Goal: Task Accomplishment & Management: Use online tool/utility

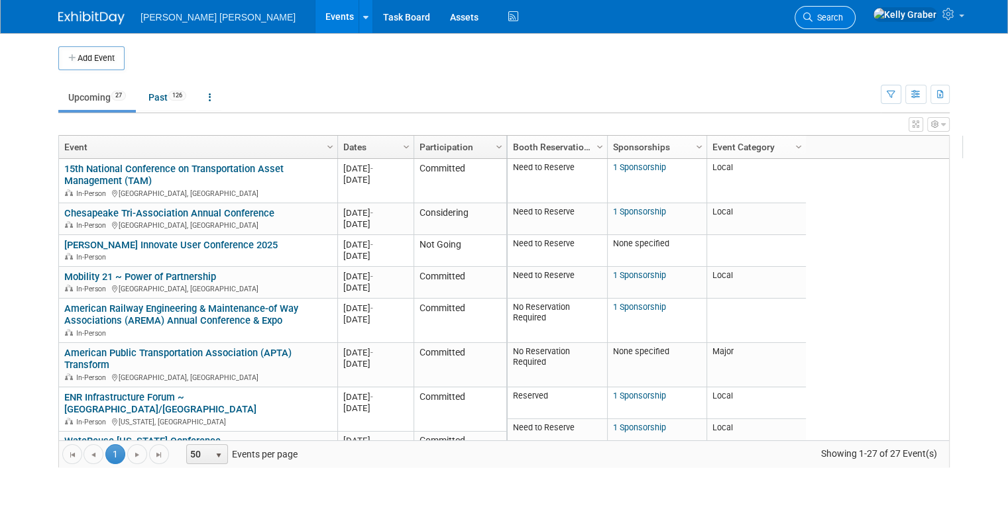
click at [843, 22] on span "Search" at bounding box center [827, 18] width 30 height 10
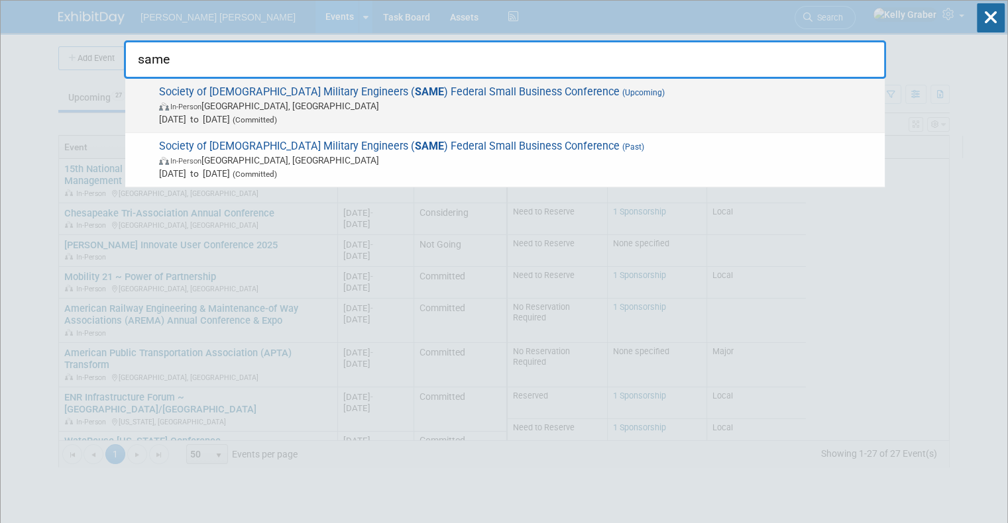
type input "same"
click at [236, 103] on span "In-Person [GEOGRAPHIC_DATA], [GEOGRAPHIC_DATA]" at bounding box center [518, 105] width 719 height 13
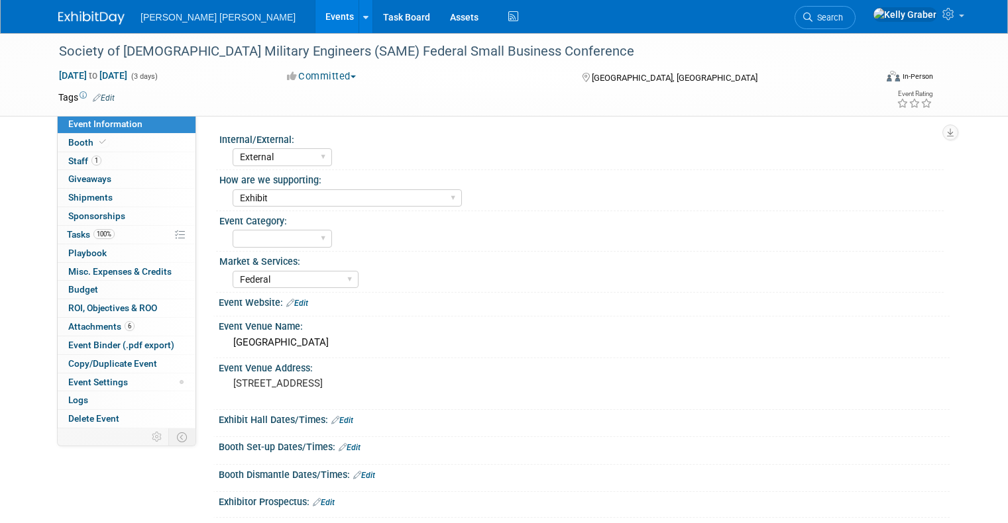
select select "External"
select select "Exhibit"
select select "Federal"
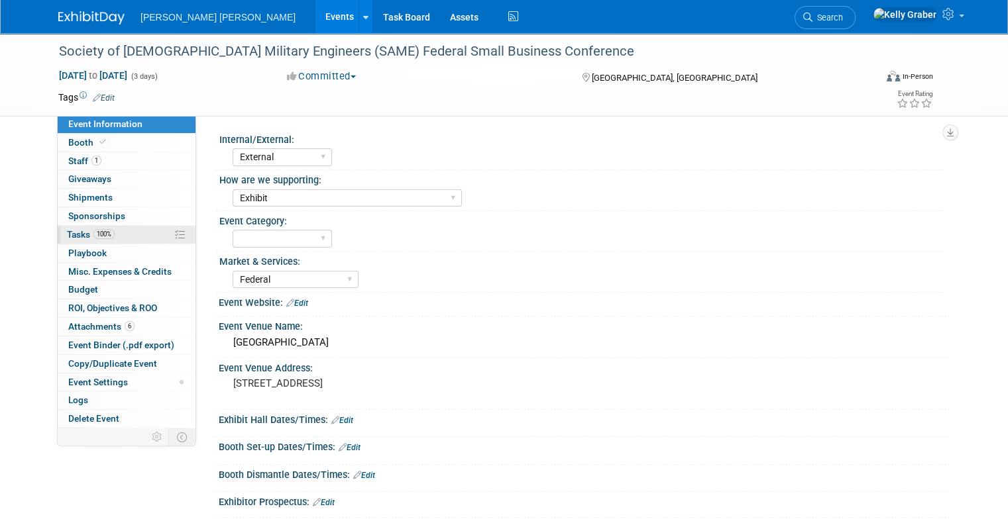
click at [74, 236] on span "Tasks 100%" at bounding box center [91, 234] width 48 height 11
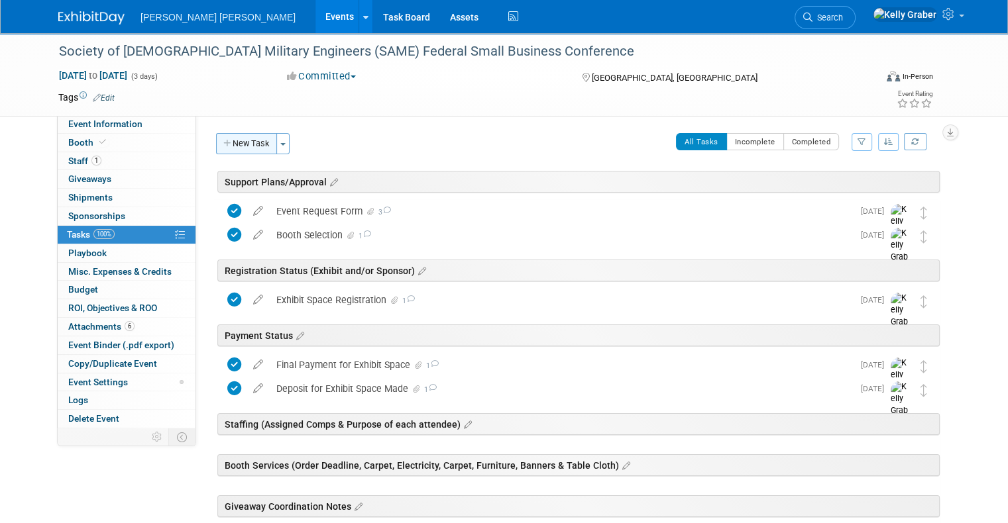
click at [251, 148] on button "New Task" at bounding box center [246, 143] width 61 height 21
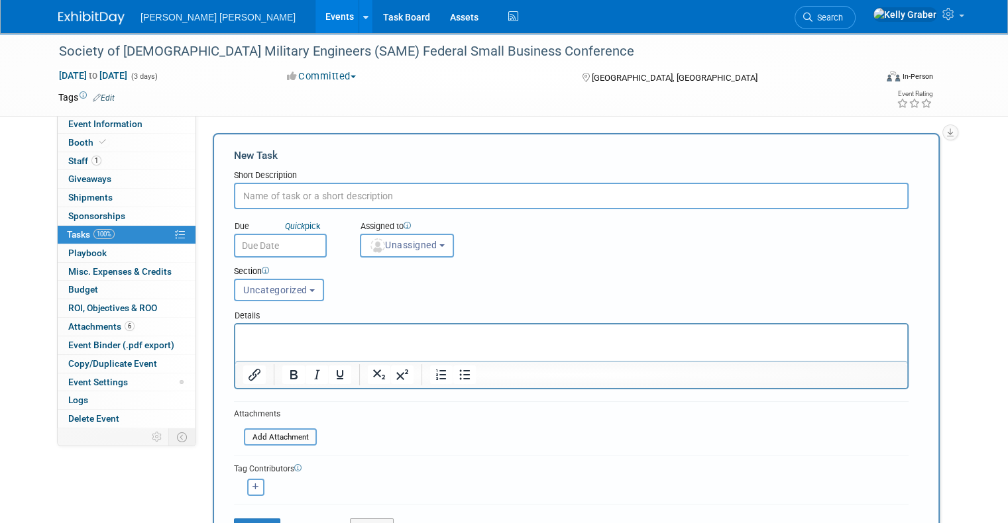
type input "r"
type input "Printed Federal Brochure"
click at [260, 243] on input "text" at bounding box center [280, 246] width 93 height 24
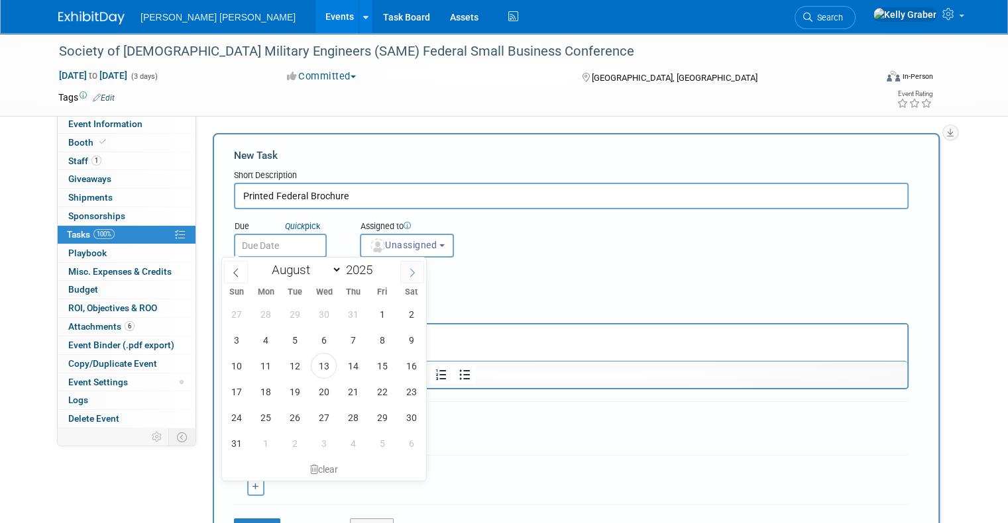
click at [411, 276] on icon at bounding box center [412, 272] width 9 height 9
select select "8"
click at [378, 339] on span "12" at bounding box center [382, 340] width 26 height 26
type input "[DATE]"
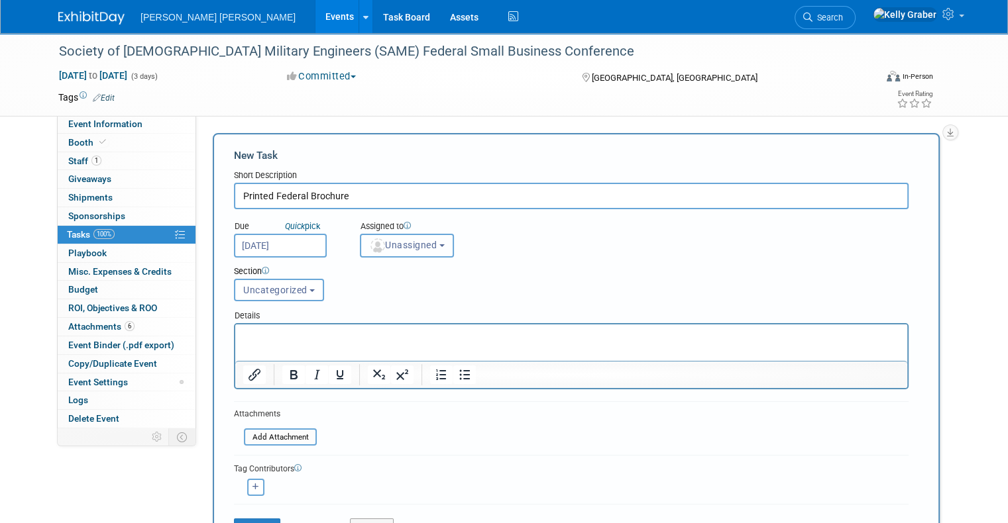
click at [399, 247] on span "Unassigned" at bounding box center [403, 245] width 68 height 11
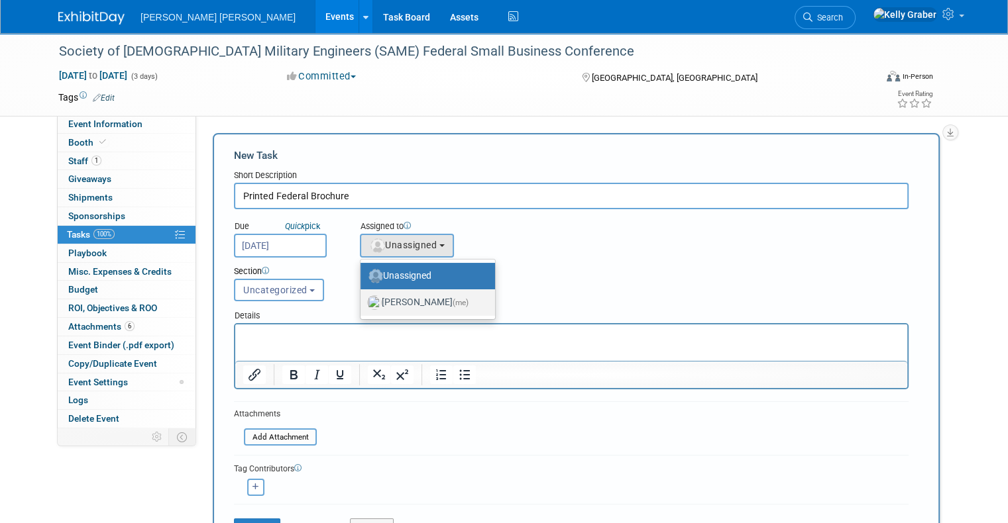
click at [394, 301] on label "Kelly Graber (me)" at bounding box center [424, 302] width 115 height 21
click at [362, 301] on input "Kelly Graber (me)" at bounding box center [358, 301] width 9 height 9
select select "ec37184c-c01f-4f21-939d-fe7fd02e2e7e"
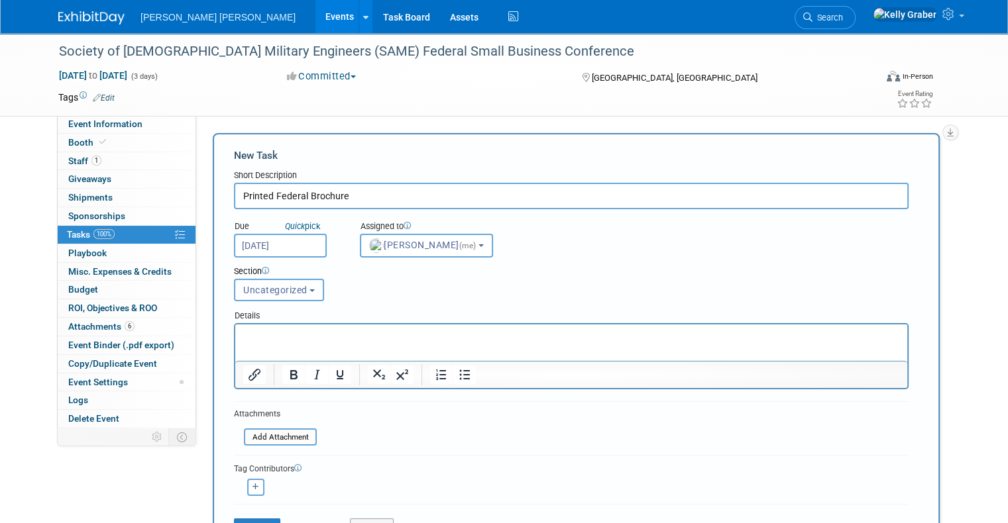
click at [265, 286] on span "Uncategorized" at bounding box center [275, 290] width 64 height 11
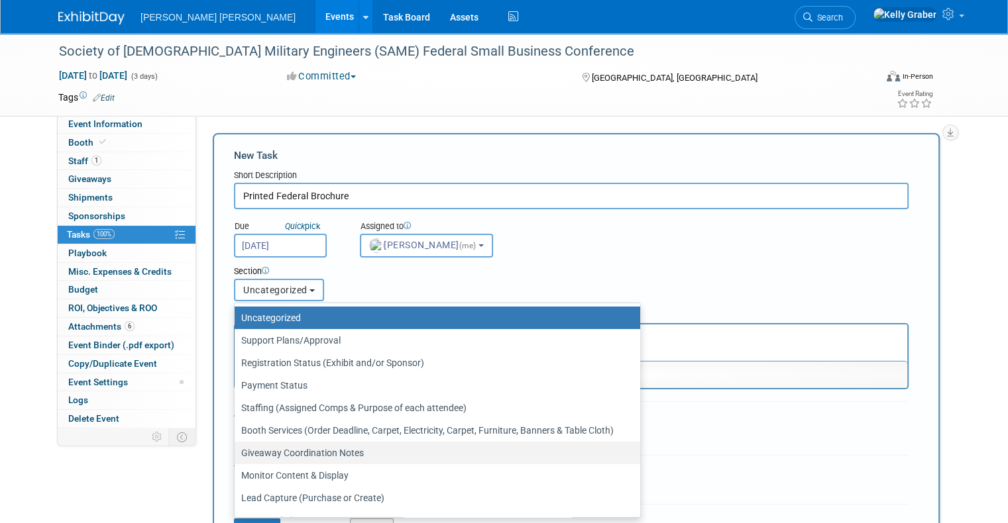
scroll to position [62, 0]
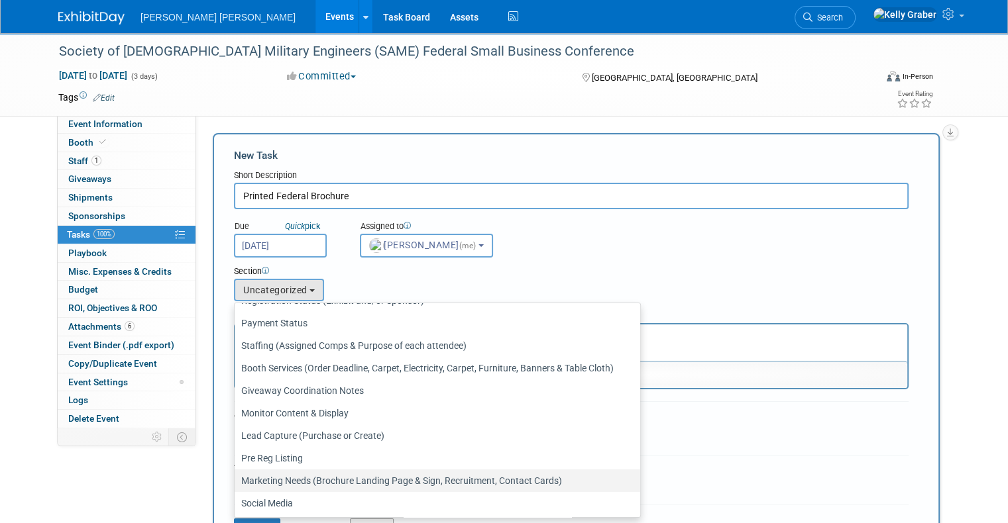
click at [356, 470] on link "Marketing Needs (Brochure Landing Page & Sign, Recruitment, Contact Cards)" at bounding box center [438, 481] width 406 height 23
click at [335, 476] on label "Marketing Needs (Brochure Landing Page & Sign, Recruitment, Contact Cards)" at bounding box center [434, 480] width 386 height 17
click at [237, 477] on input "Marketing Needs (Brochure Landing Page & Sign, Recruitment, Contact Cards)" at bounding box center [232, 481] width 9 height 9
select select "11256414"
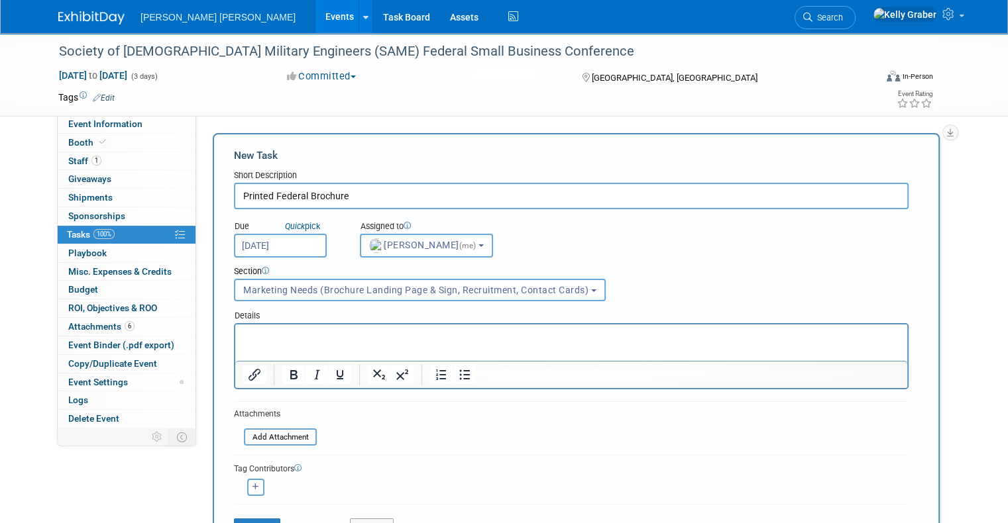
click at [320, 336] on p "Rich Text Area. Press ALT-0 for help." at bounding box center [571, 336] width 657 height 13
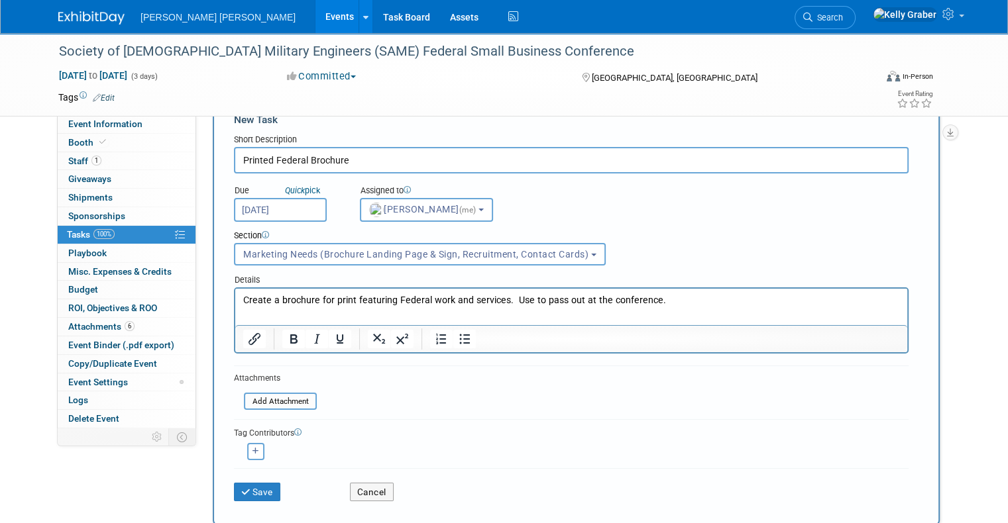
scroll to position [66, 0]
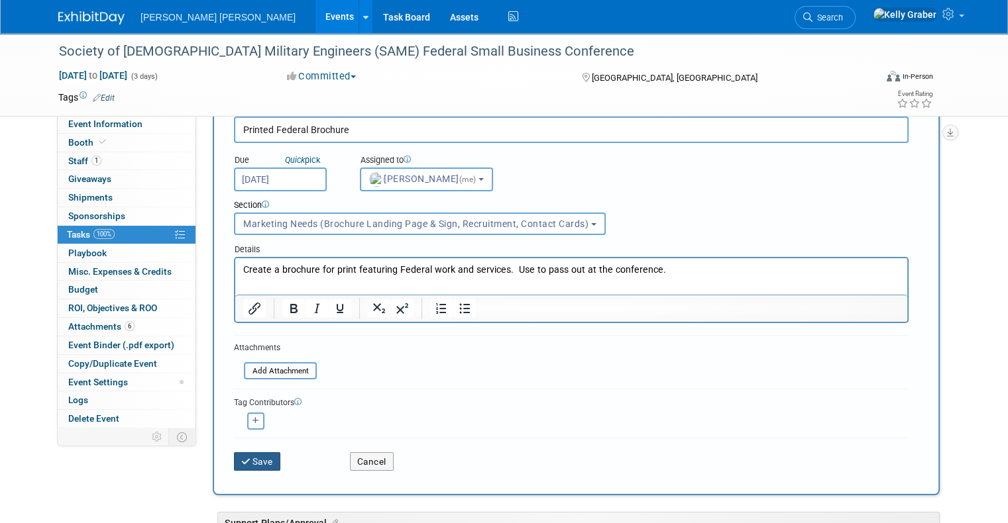
click at [241, 460] on button "Save" at bounding box center [257, 462] width 46 height 19
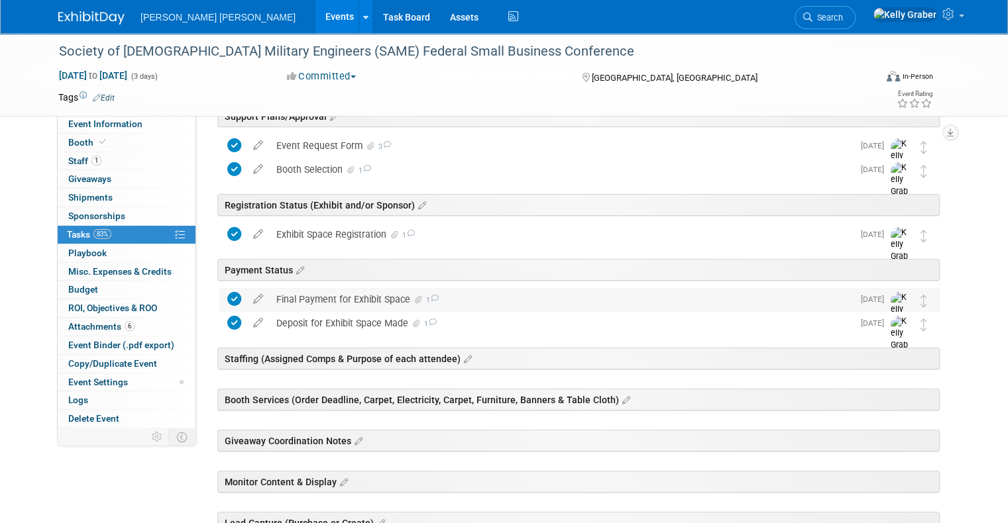
scroll to position [0, 0]
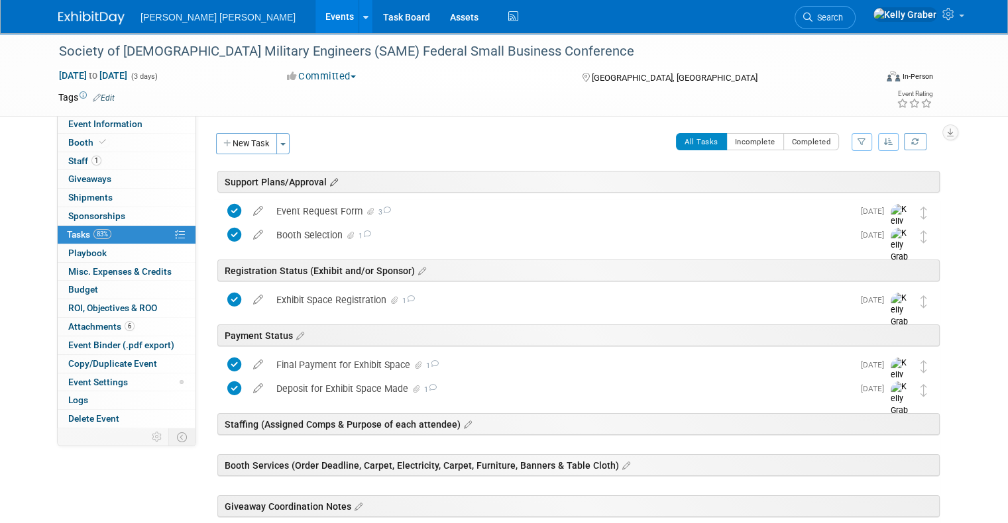
click at [327, 177] on icon at bounding box center [332, 183] width 11 height 12
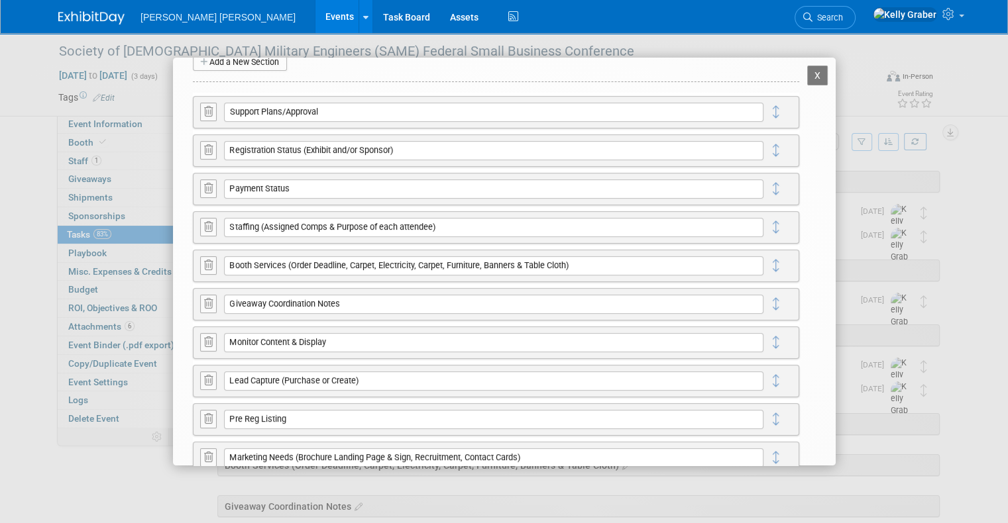
scroll to position [133, 0]
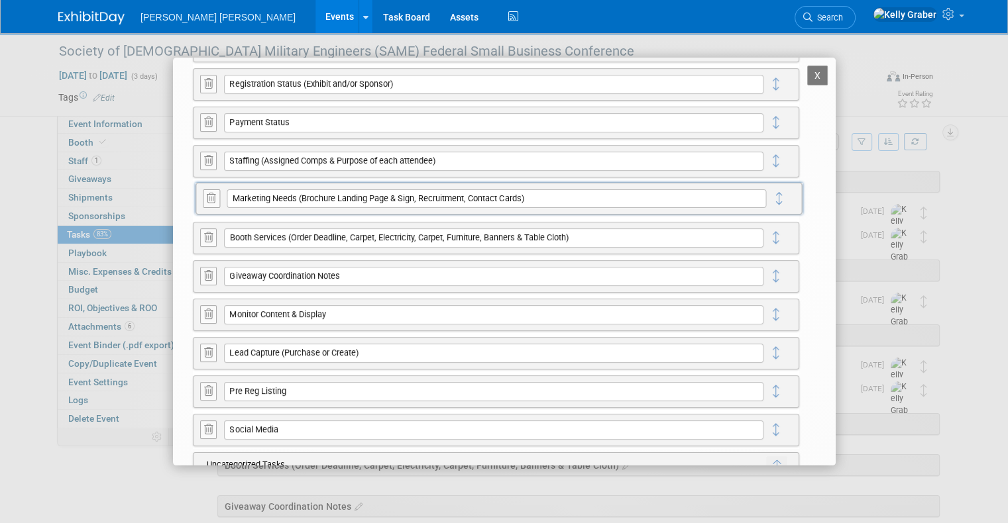
drag, startPoint x: 767, startPoint y: 394, endPoint x: 771, endPoint y: 201, distance: 192.9
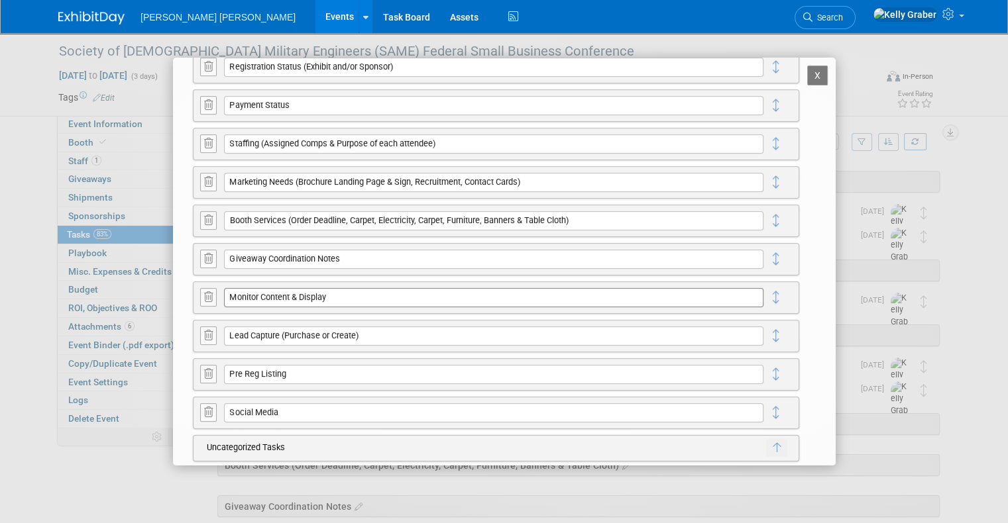
scroll to position [164, 0]
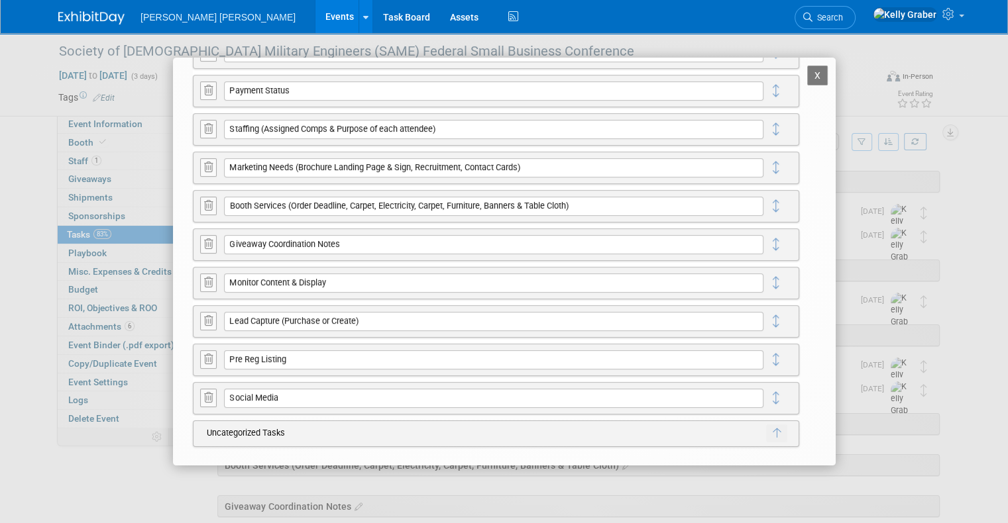
click at [808, 74] on button "X" at bounding box center [817, 76] width 21 height 20
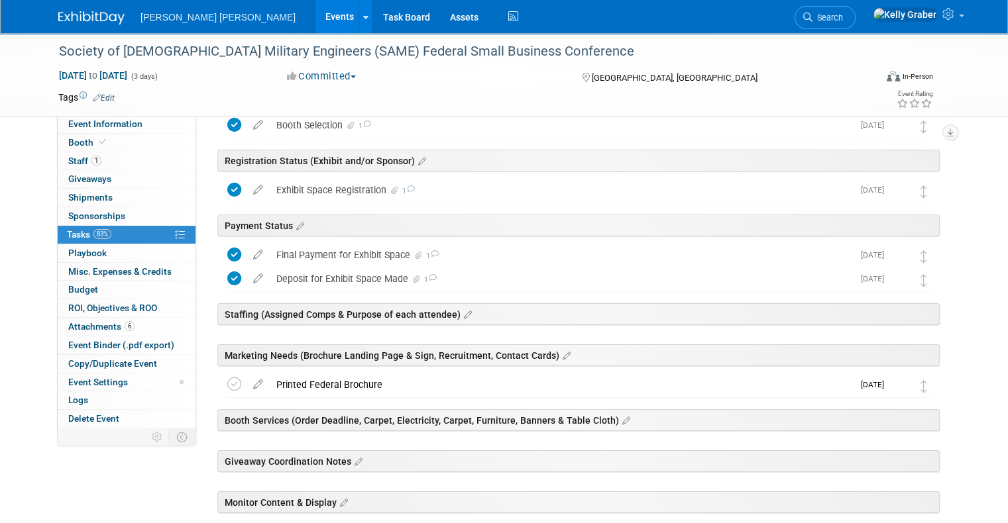
scroll to position [133, 0]
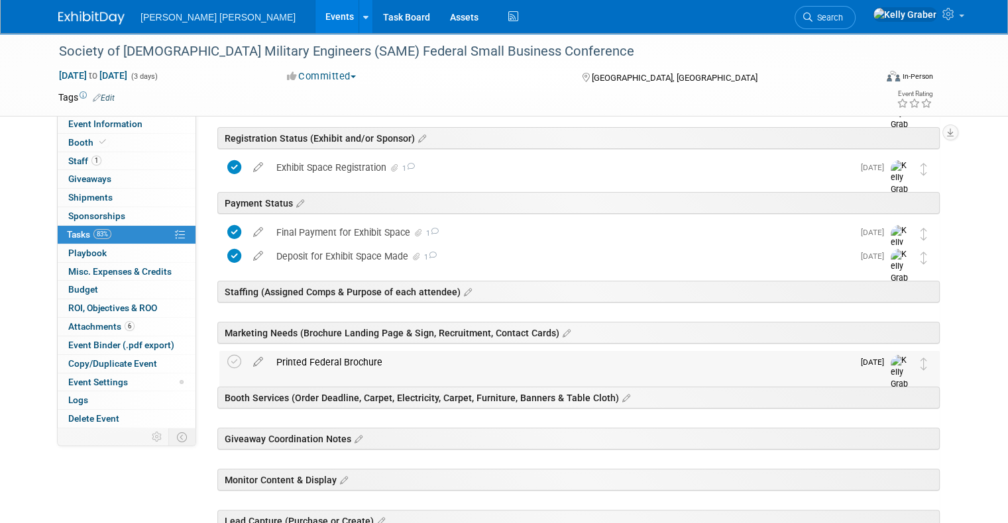
click at [342, 363] on div "Printed Federal Brochure" at bounding box center [561, 362] width 583 height 23
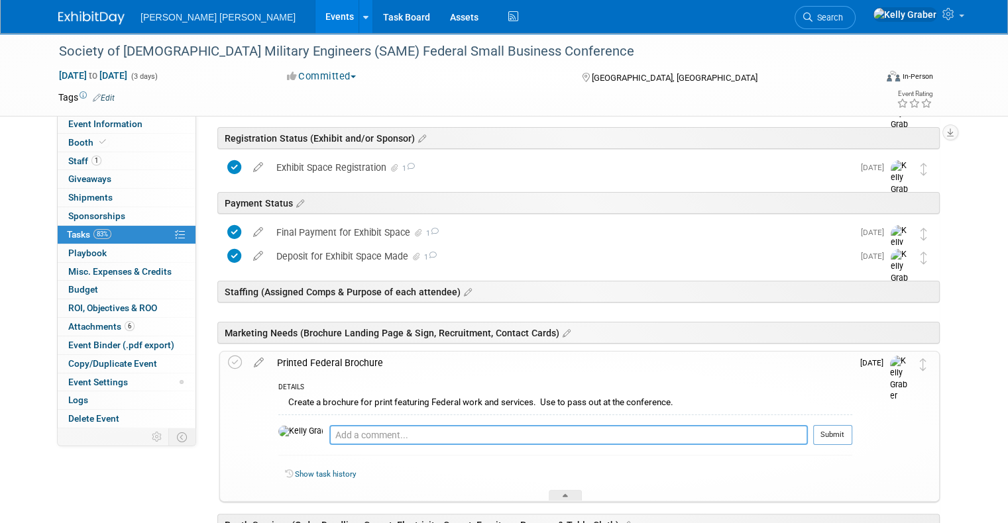
click at [347, 427] on textarea at bounding box center [568, 435] width 478 height 20
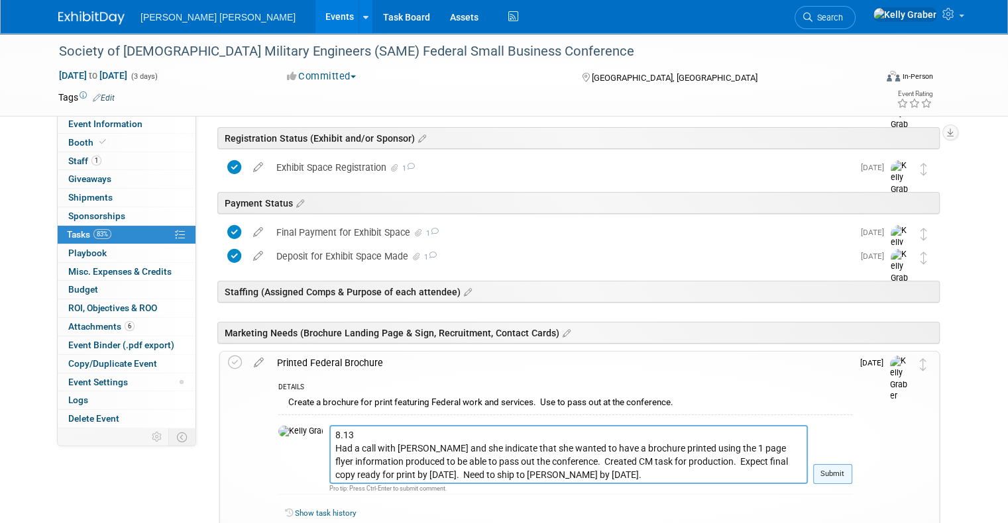
type textarea "8.13 Had a call with Paula and she indicate that she wanted to have a brochure …"
click at [844, 470] on button "Submit" at bounding box center [832, 475] width 39 height 20
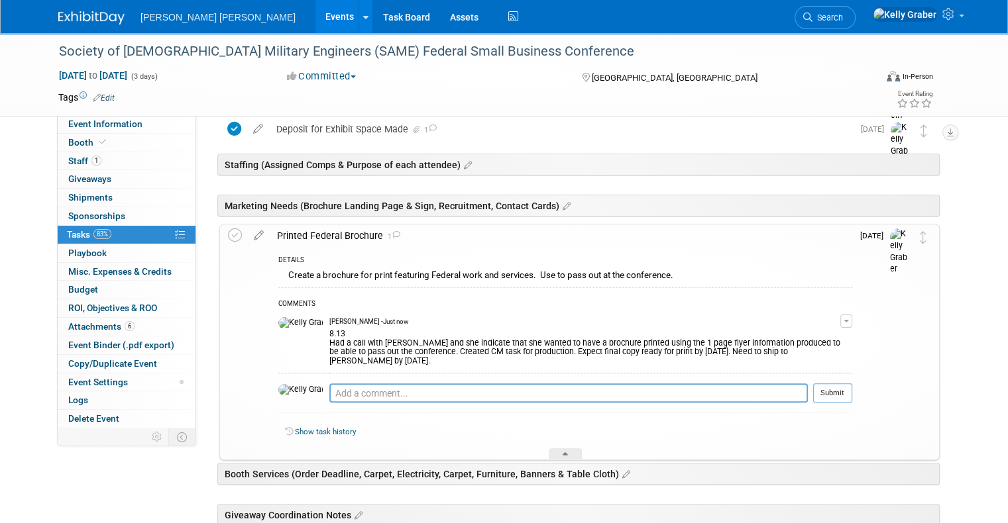
scroll to position [265, 0]
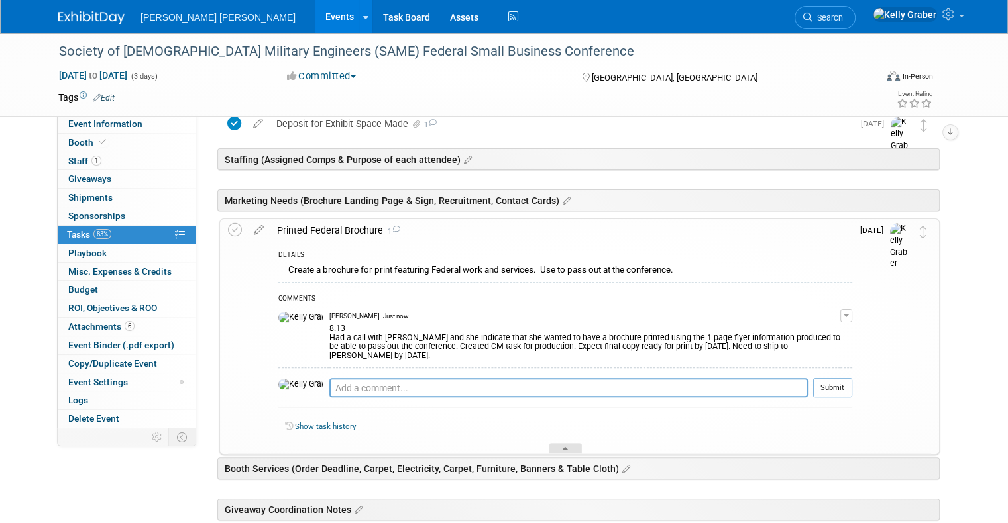
click at [554, 443] on div at bounding box center [565, 448] width 33 height 11
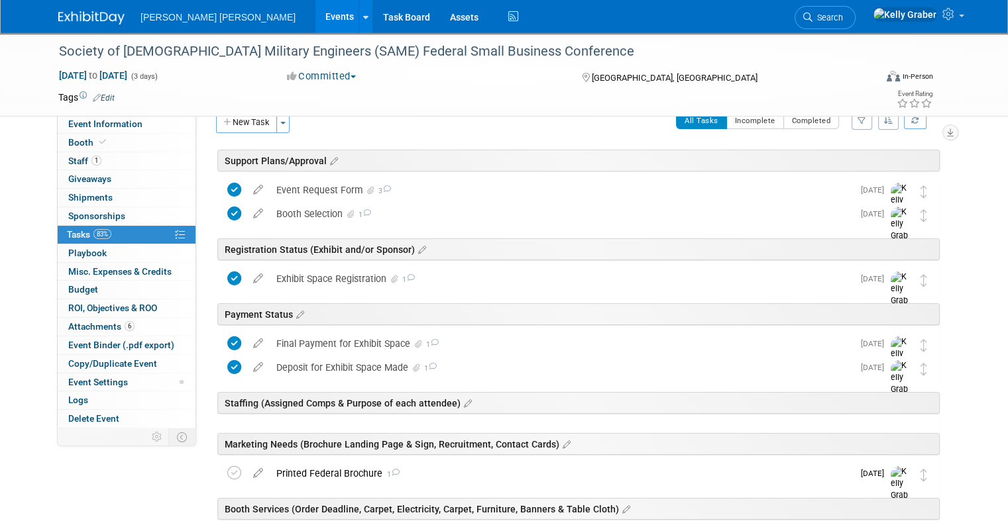
scroll to position [0, 0]
